Goal: Transaction & Acquisition: Purchase product/service

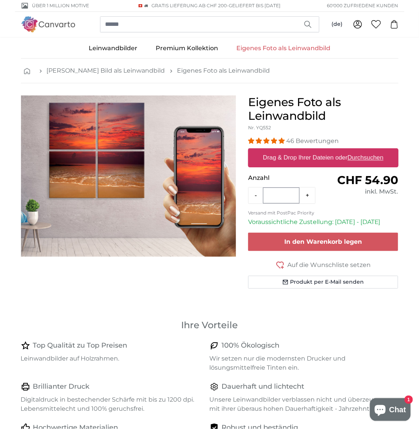
click at [278, 52] on link "Eigenes Foto als Leinwandbild" at bounding box center [283, 48] width 112 height 20
click at [330, 155] on label "Drag & Drop Ihrer Dateien oder Durchsuchen" at bounding box center [323, 157] width 127 height 15
click at [330, 151] on input "Drag & Drop Ihrer Dateien oder Durchsuchen" at bounding box center [323, 149] width 150 height 2
click at [371, 157] on u "Durchsuchen" at bounding box center [365, 157] width 36 height 6
click at [371, 151] on input "Drag & Drop Ihrer Dateien oder Durchsuchen" at bounding box center [323, 149] width 150 height 2
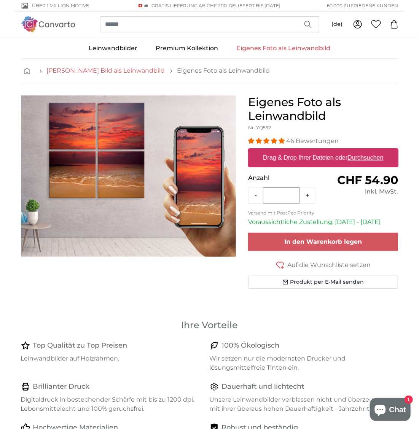
click at [96, 71] on link "[PERSON_NAME] Bild als Leinwandbild" at bounding box center [106, 70] width 118 height 9
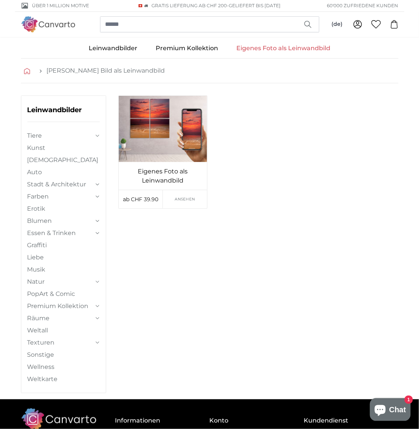
click at [29, 70] on icon "breadcrumbs" at bounding box center [27, 71] width 6 height 6
